Goal: Transaction & Acquisition: Purchase product/service

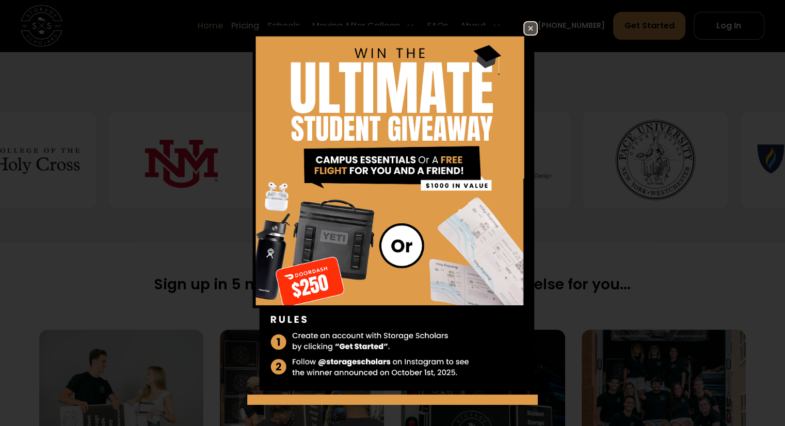
scroll to position [440, 0]
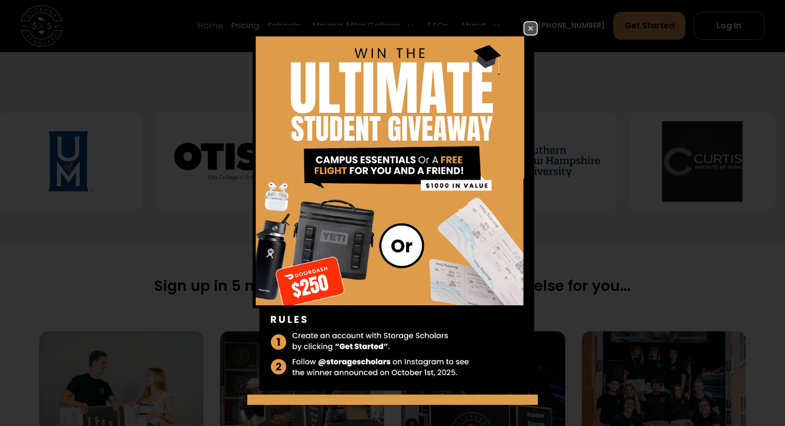
click at [524, 25] on img at bounding box center [530, 28] width 12 height 12
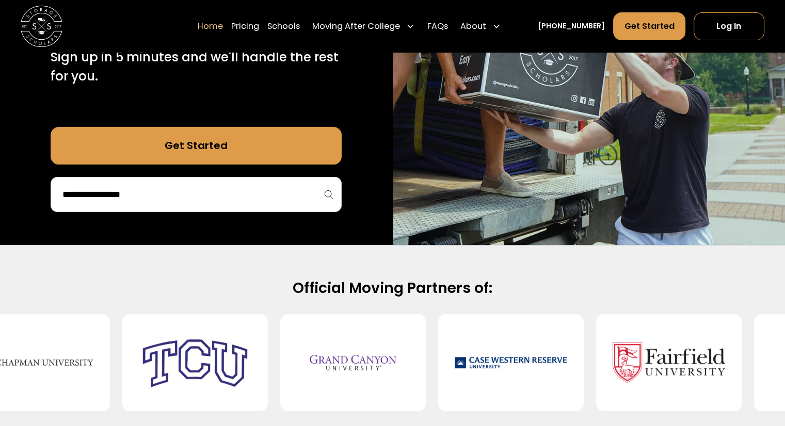
scroll to position [237, 0]
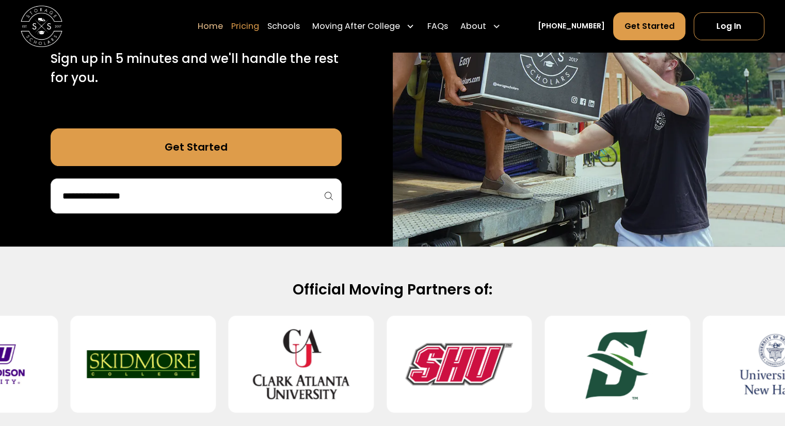
click at [259, 24] on link "Pricing" at bounding box center [245, 25] width 28 height 29
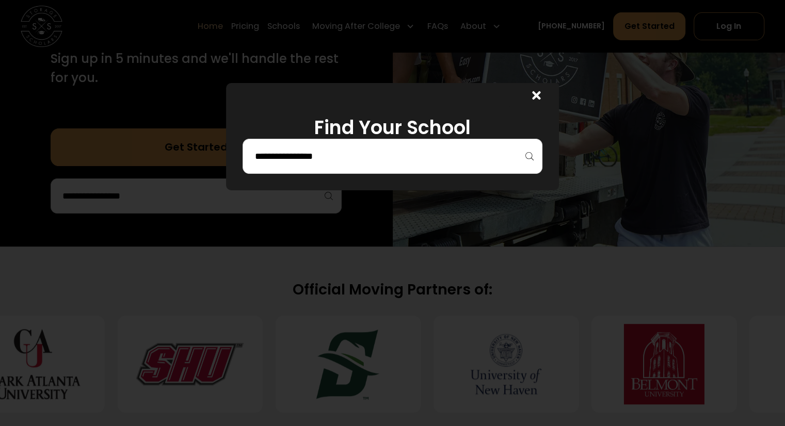
click at [460, 151] on input "search" at bounding box center [392, 157] width 278 height 18
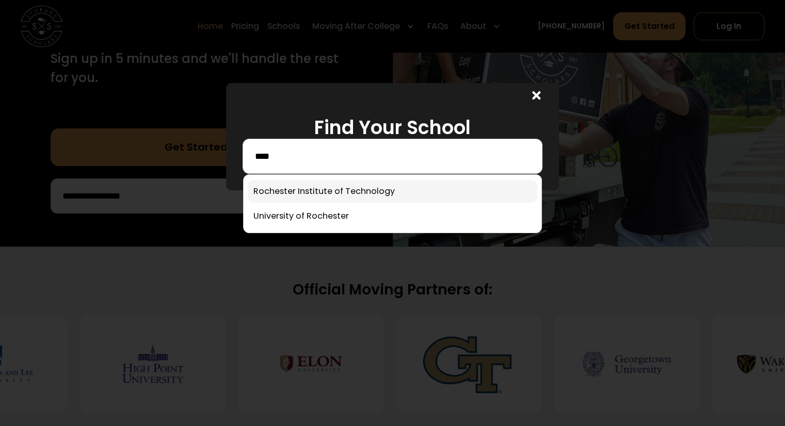
type input "****"
click at [397, 194] on link at bounding box center [392, 191] width 289 height 23
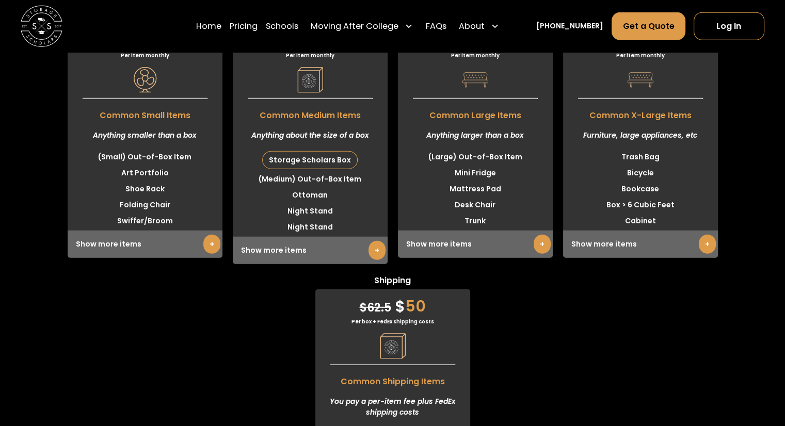
scroll to position [2740, 0]
click at [151, 229] on li "Swiffer/Broom" at bounding box center [145, 221] width 155 height 16
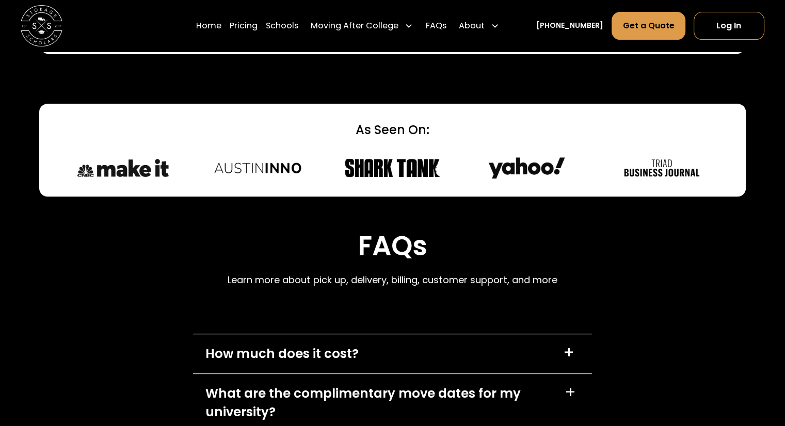
scroll to position [4343, 0]
